Goal: Find specific fact: Find specific fact

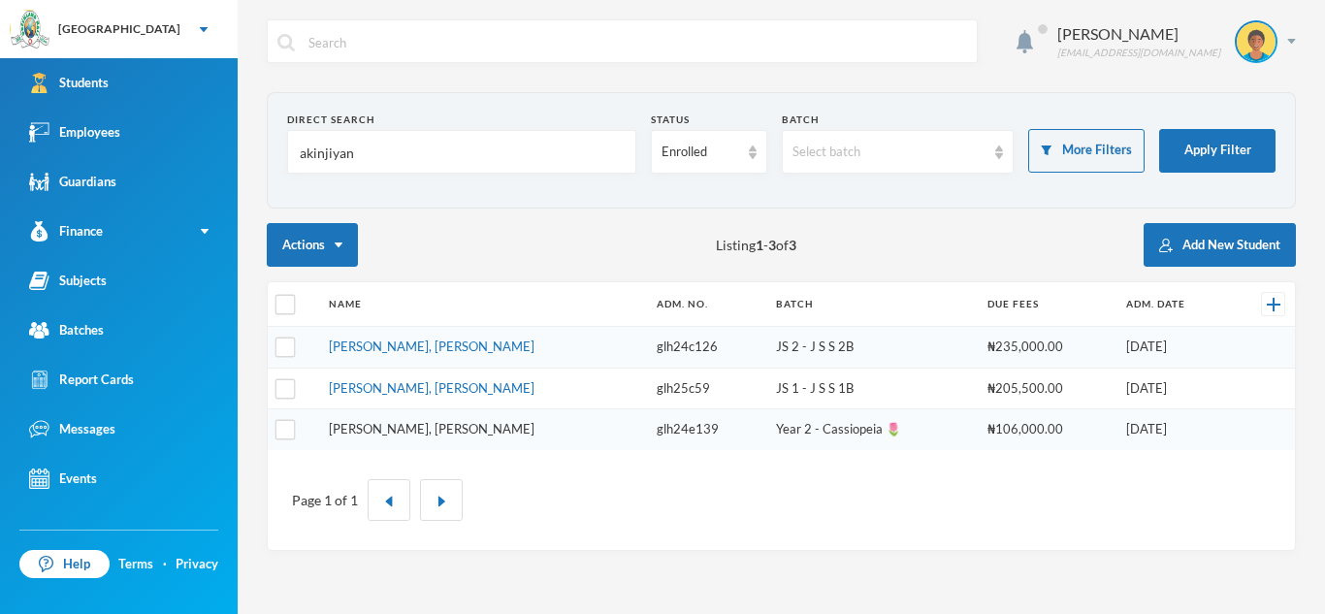
click at [391, 431] on link "[PERSON_NAME], [PERSON_NAME]" at bounding box center [432, 429] width 206 height 16
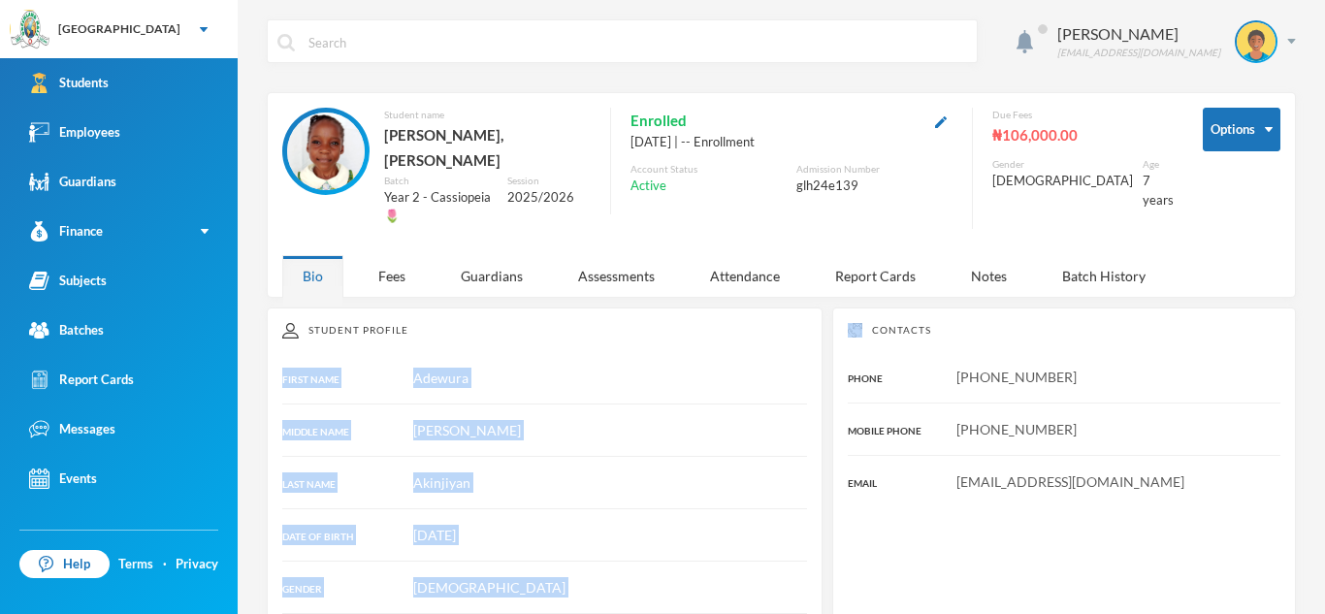
click at [737, 456] on div at bounding box center [544, 456] width 525 height 1
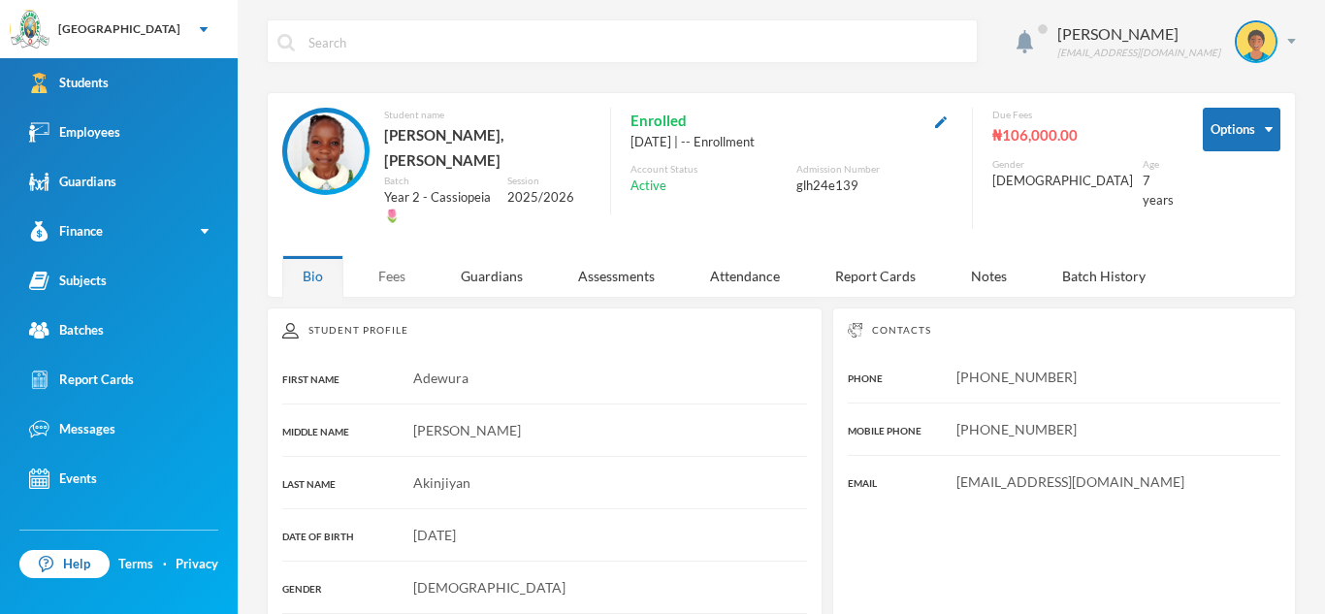
click at [388, 255] on div "Fees" at bounding box center [392, 276] width 68 height 42
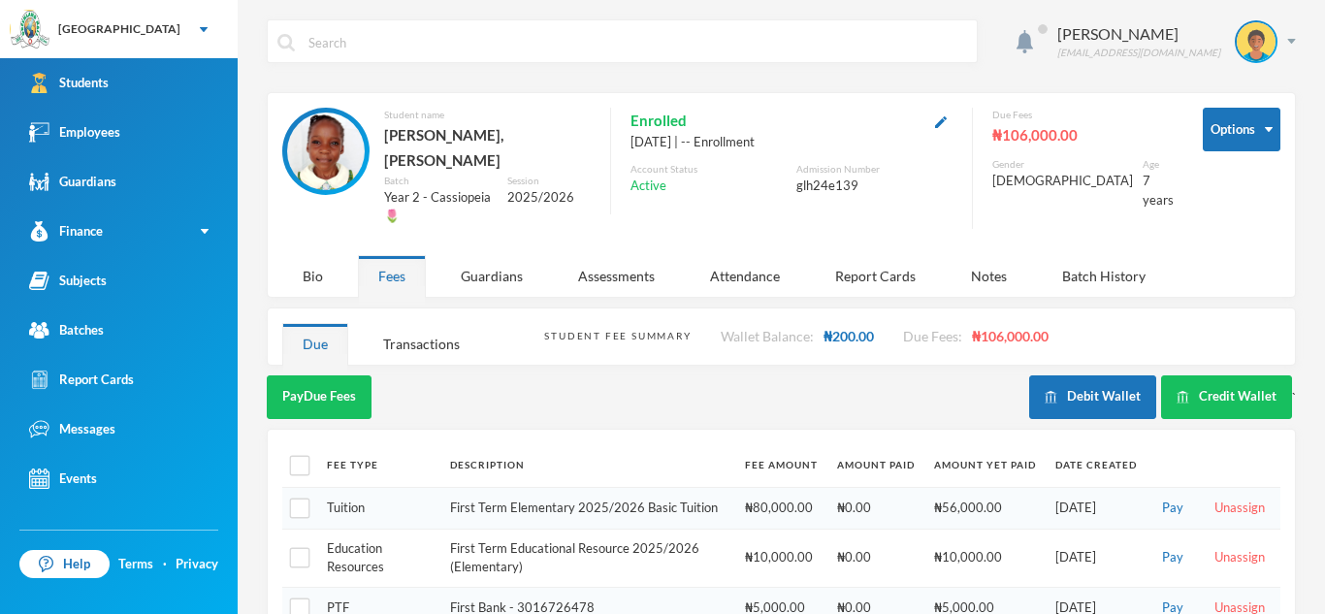
scroll to position [101, 0]
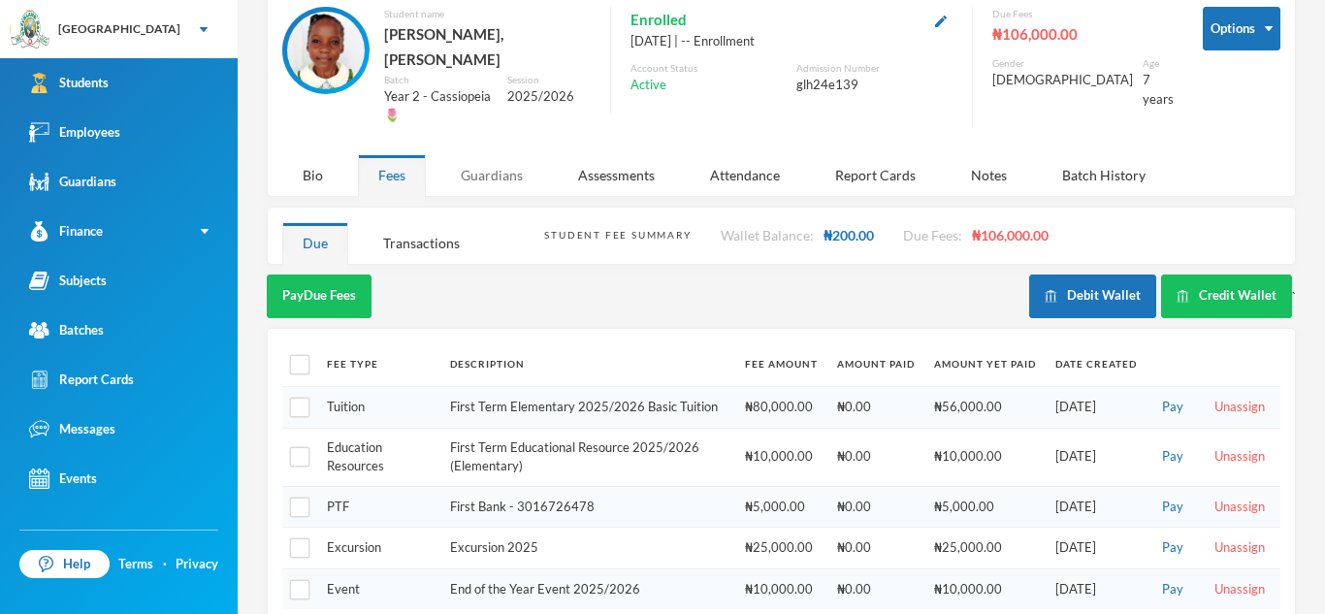
click at [501, 154] on div "Guardians" at bounding box center [491, 175] width 103 height 42
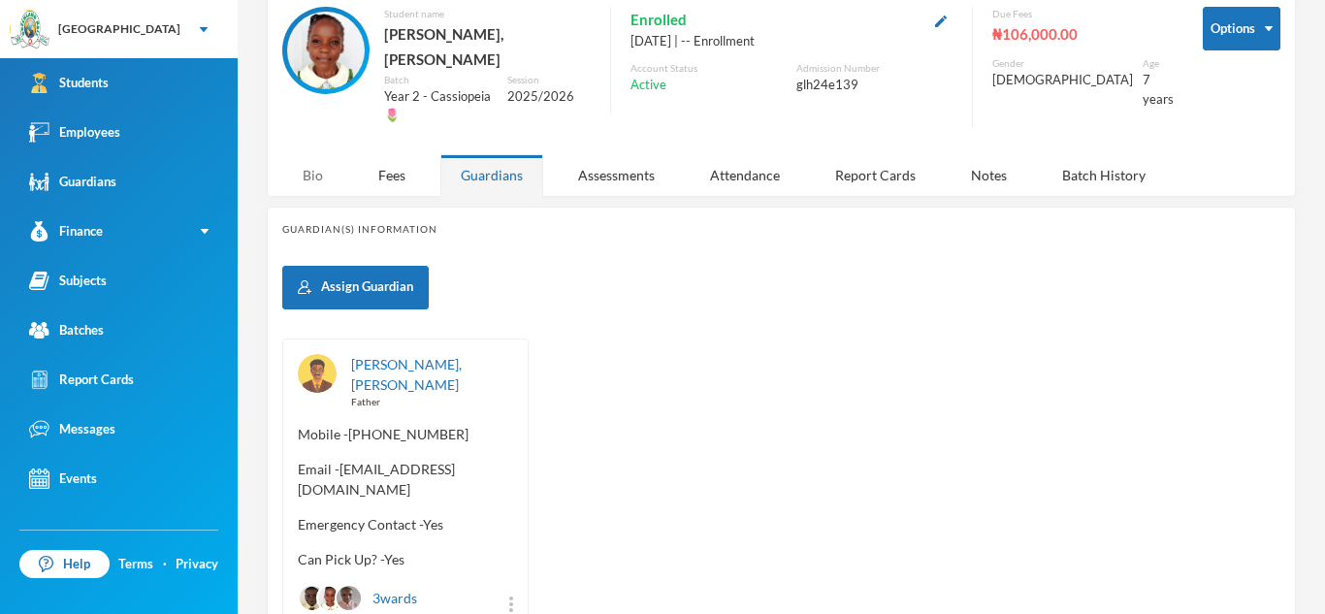
click at [313, 154] on div "Bio" at bounding box center [312, 175] width 61 height 42
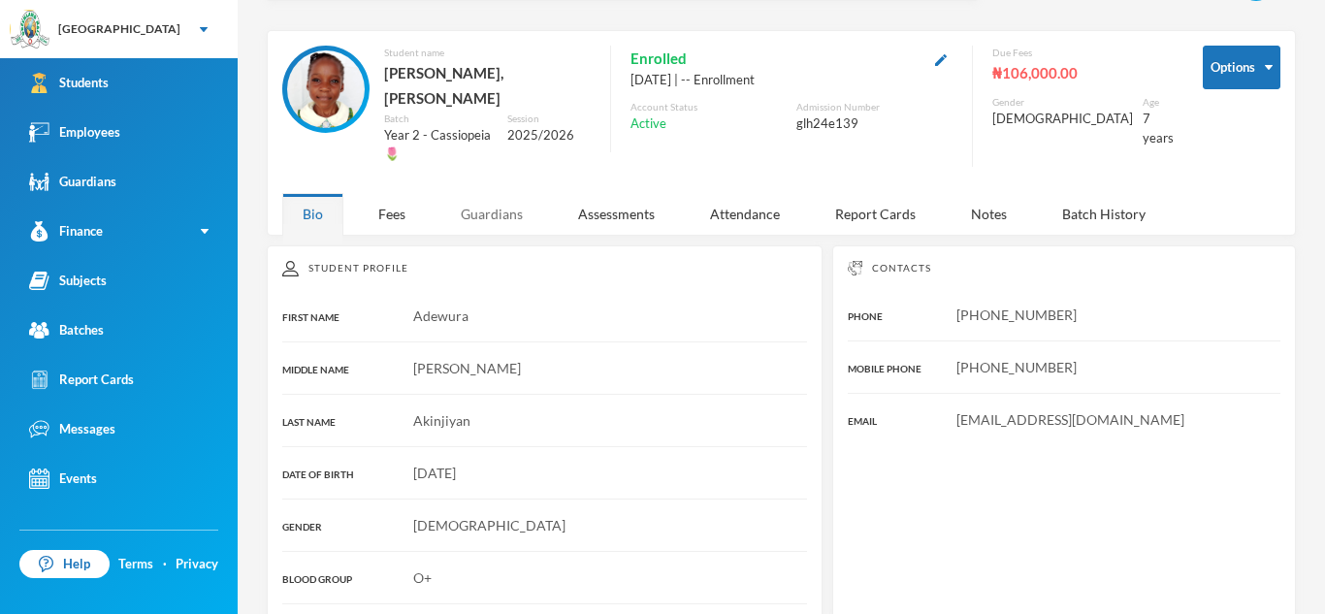
scroll to position [354, 0]
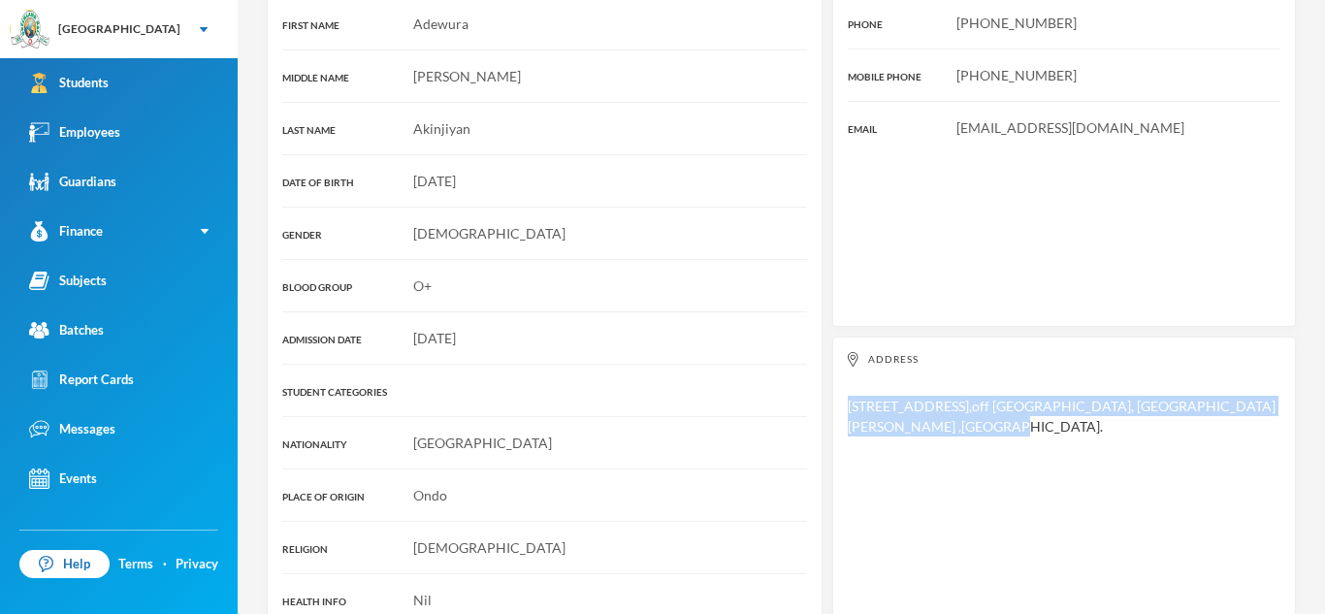
drag, startPoint x: 848, startPoint y: 375, endPoint x: 1045, endPoint y: 436, distance: 207.1
click at [1045, 436] on div "Address [STREET_ADDRESS][PERSON_NAME]." at bounding box center [1064, 481] width 464 height 289
copy div "[STREET_ADDRESS],off [GEOGRAPHIC_DATA], [GEOGRAPHIC_DATA][PERSON_NAME] ,[GEOGRA…"
